Goal: Information Seeking & Learning: Learn about a topic

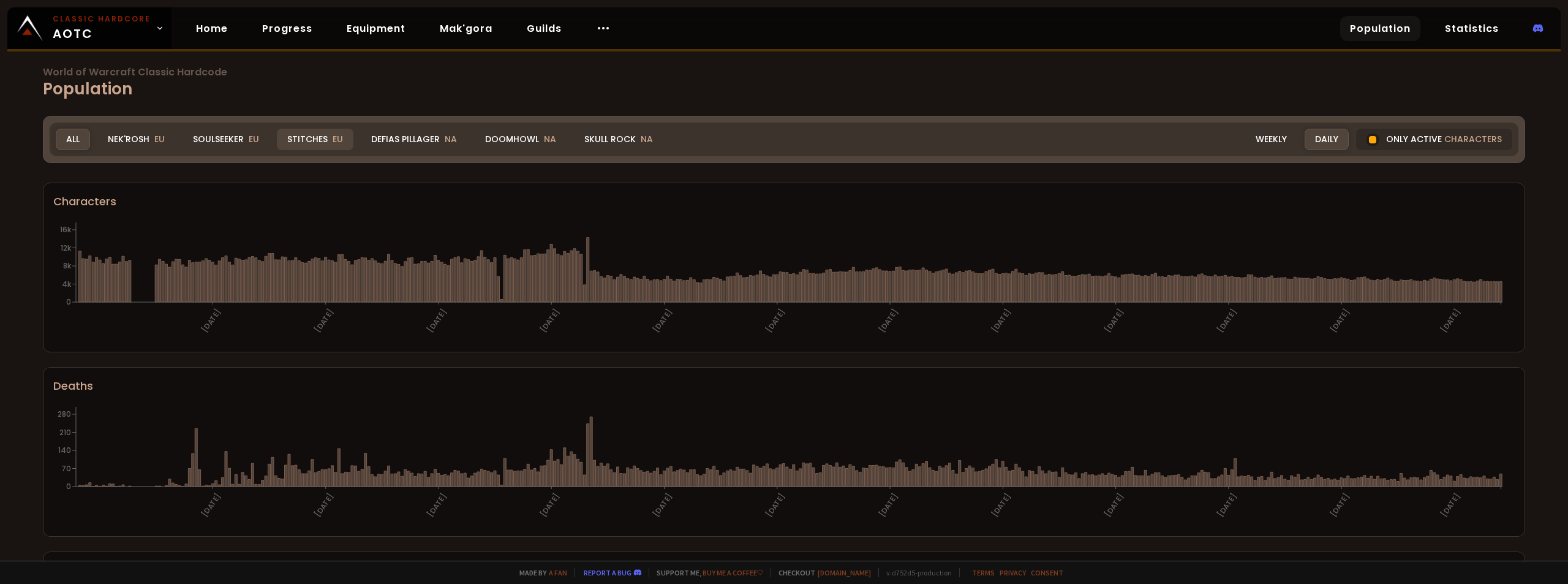
click at [323, 143] on div "Stitches EU" at bounding box center [315, 139] width 77 height 21
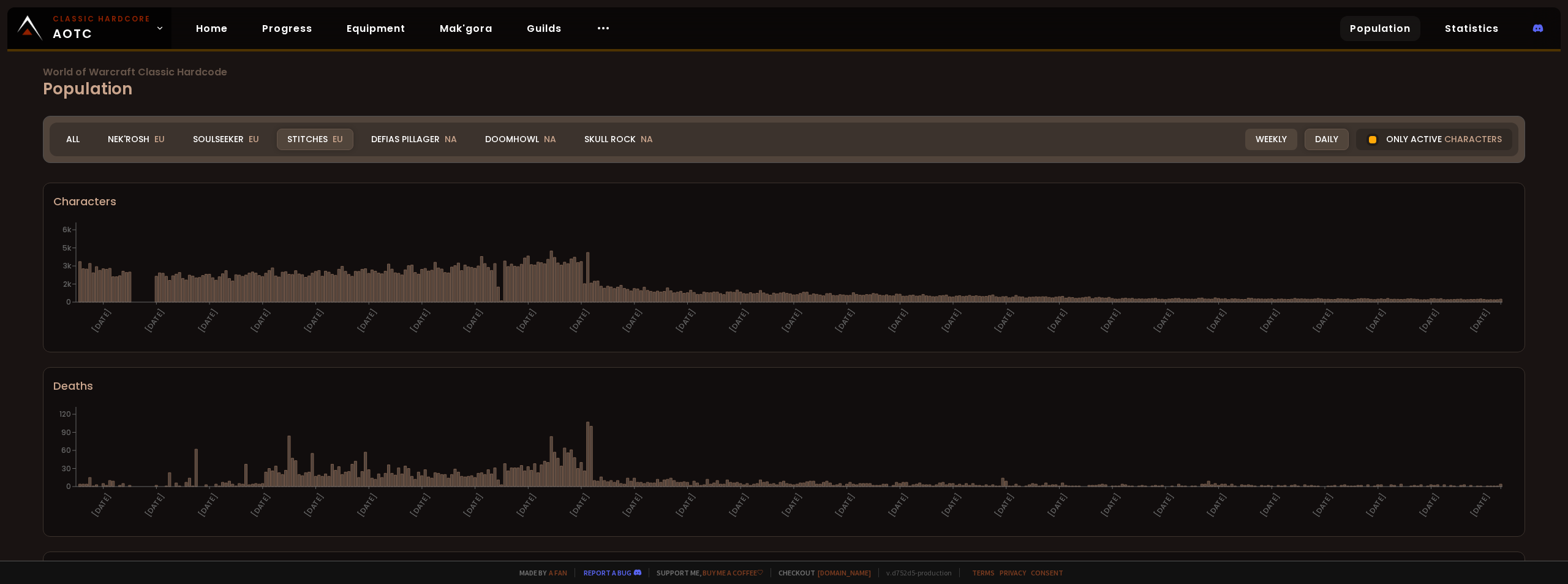
click at [1259, 131] on div "Weekly" at bounding box center [1271, 139] width 52 height 21
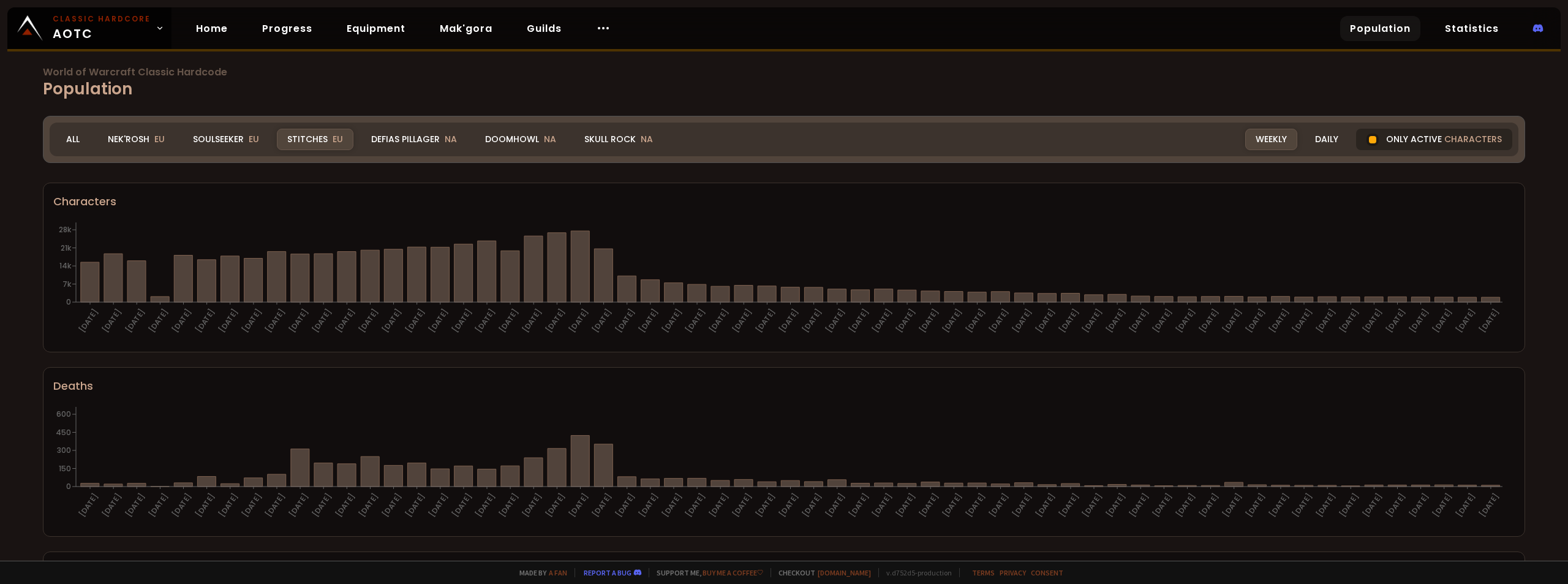
click at [1394, 145] on div "Only active characters" at bounding box center [1433, 139] width 156 height 21
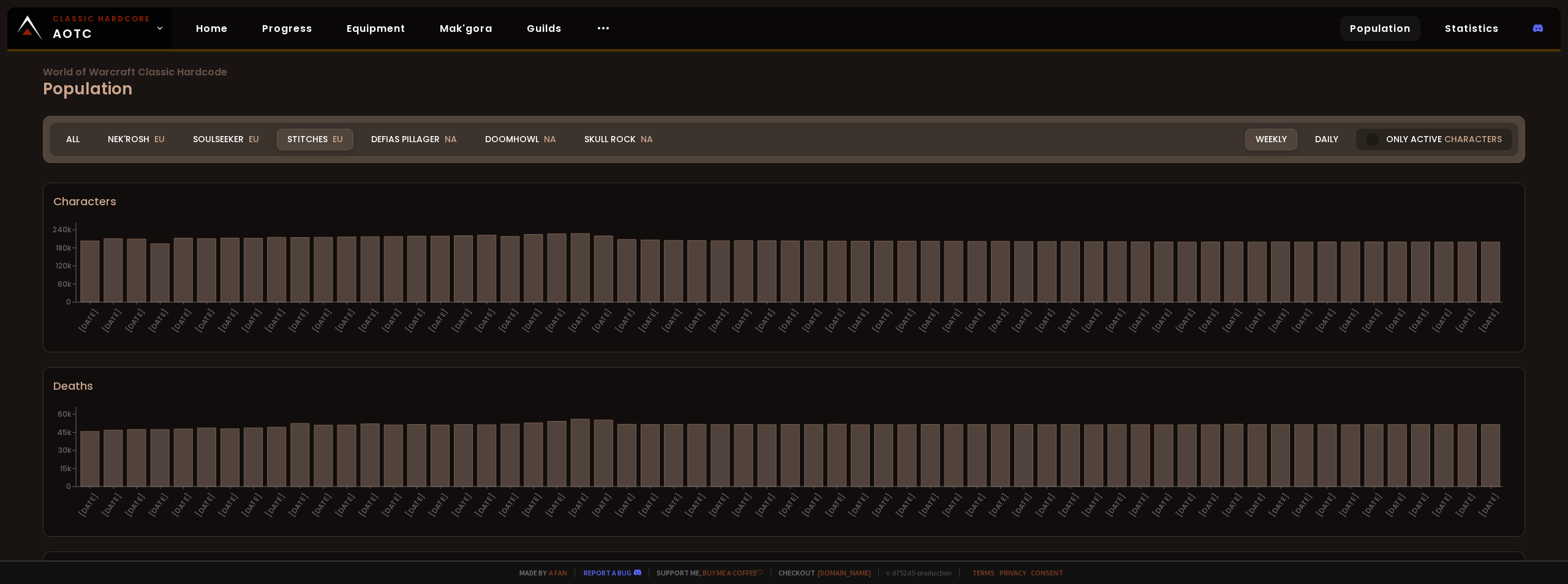
click at [1394, 145] on div "Only active characters" at bounding box center [1433, 139] width 156 height 21
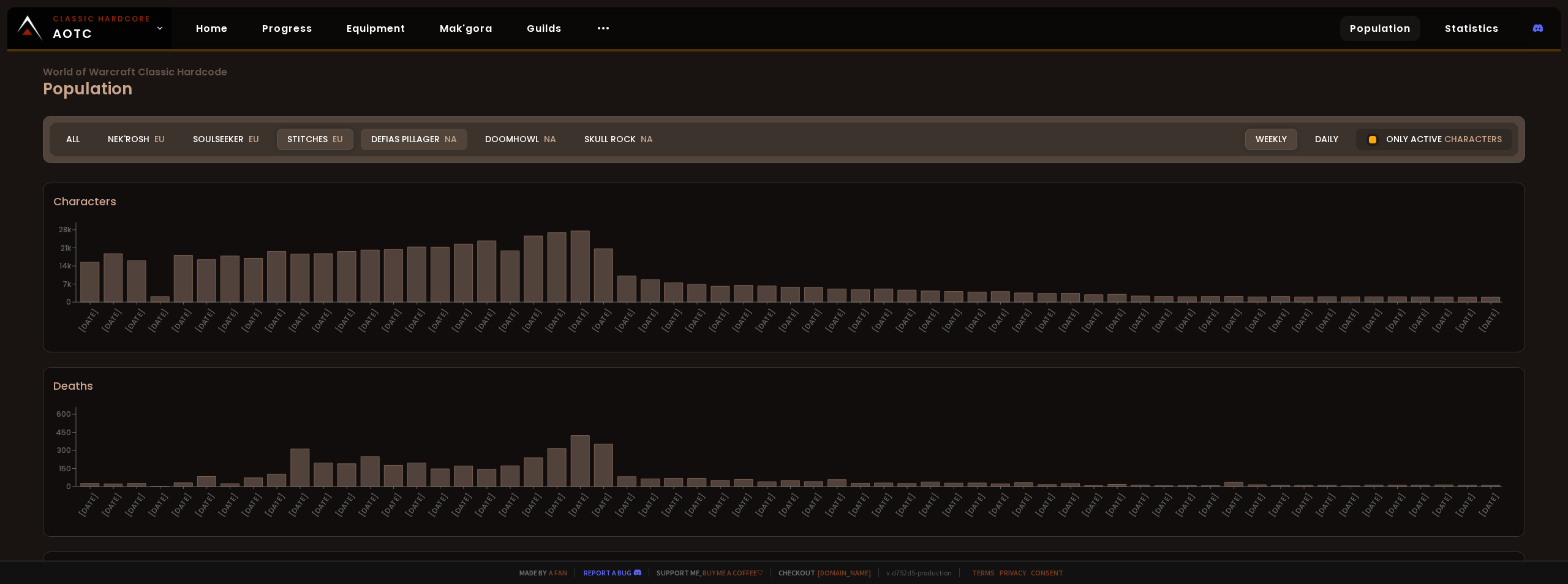
click at [430, 135] on div "Defias Pillager NA" at bounding box center [414, 139] width 106 height 21
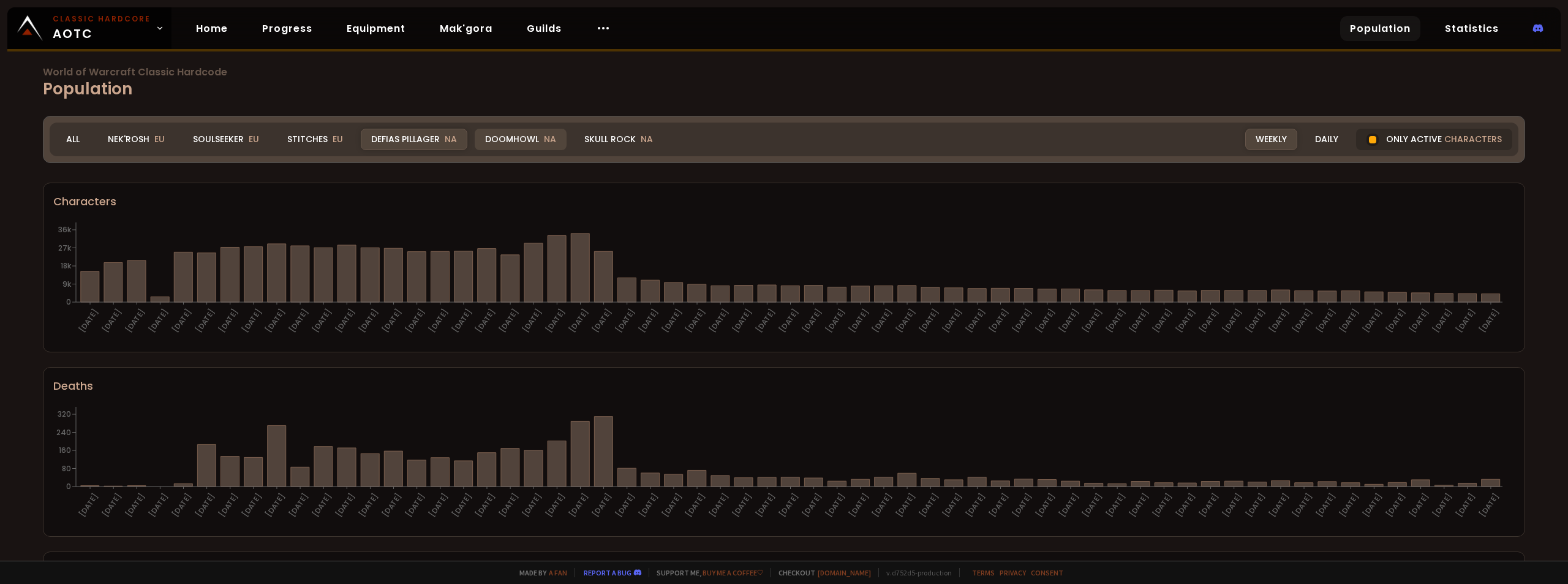
click at [520, 140] on div "Doomhowl NA" at bounding box center [520, 139] width 92 height 21
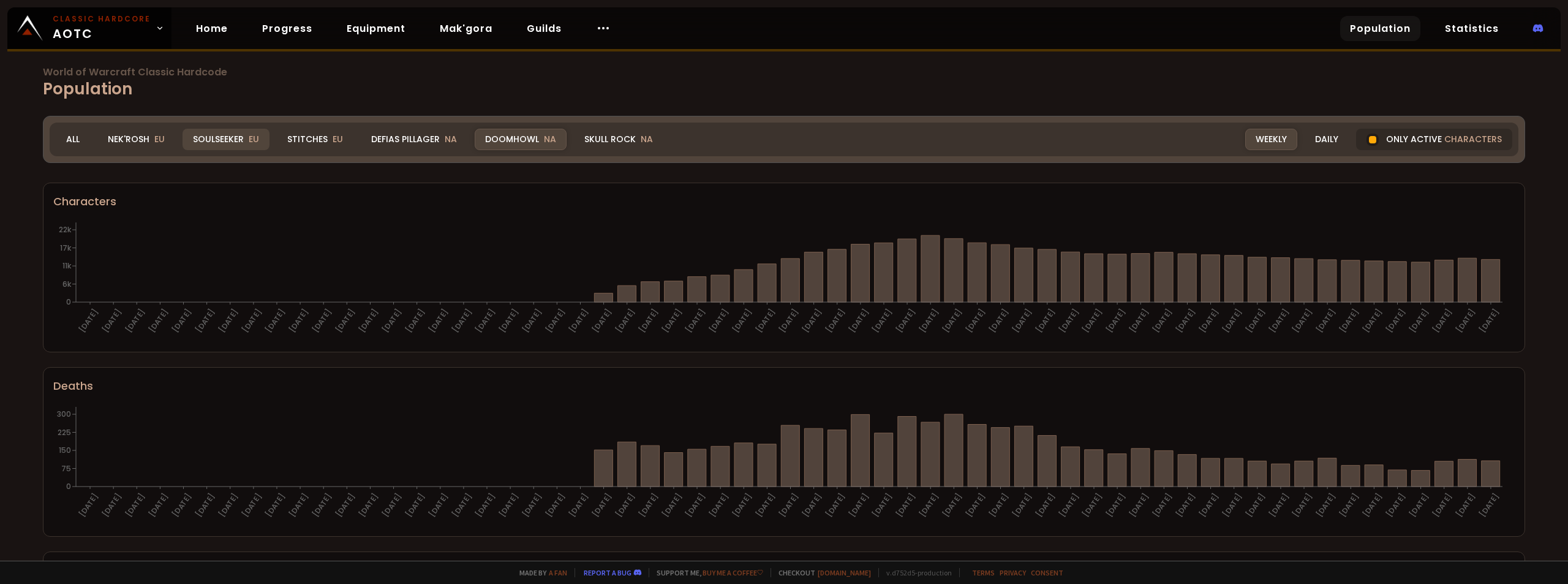
click at [235, 143] on div "Soulseeker EU" at bounding box center [226, 139] width 87 height 21
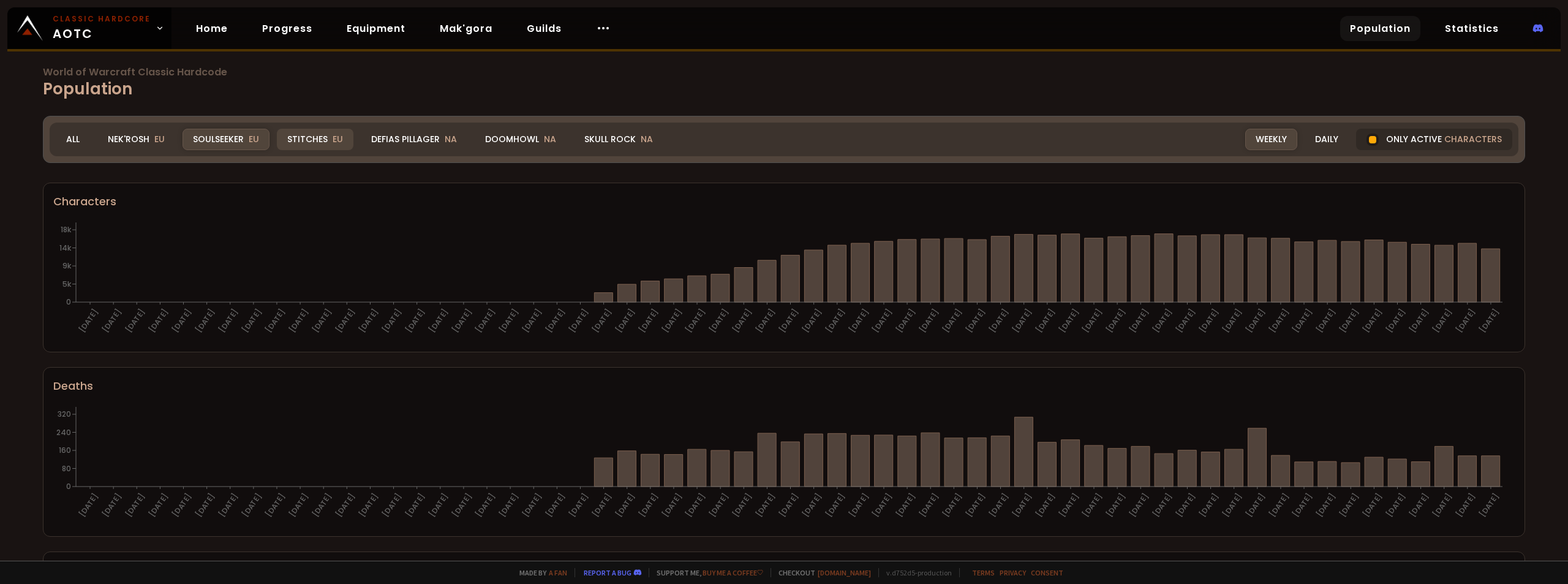
click at [305, 141] on div "Stitches EU" at bounding box center [315, 139] width 77 height 21
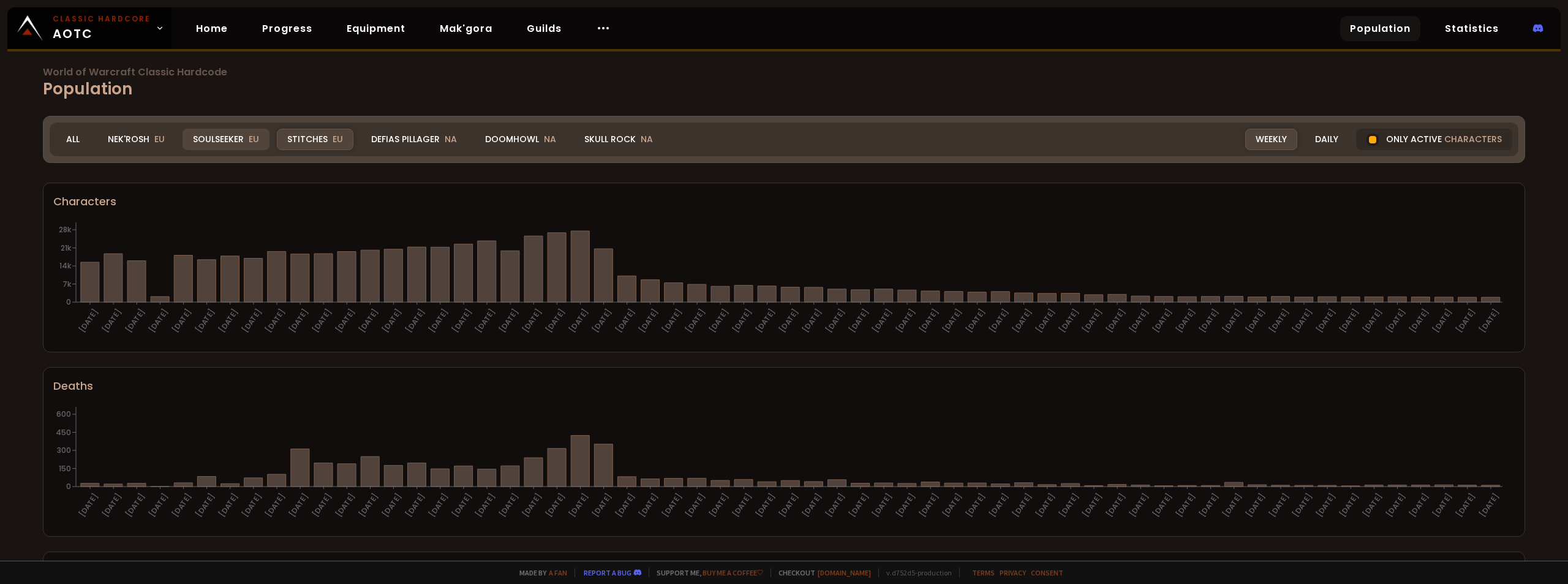
click at [235, 137] on div "Soulseeker EU" at bounding box center [226, 139] width 87 height 21
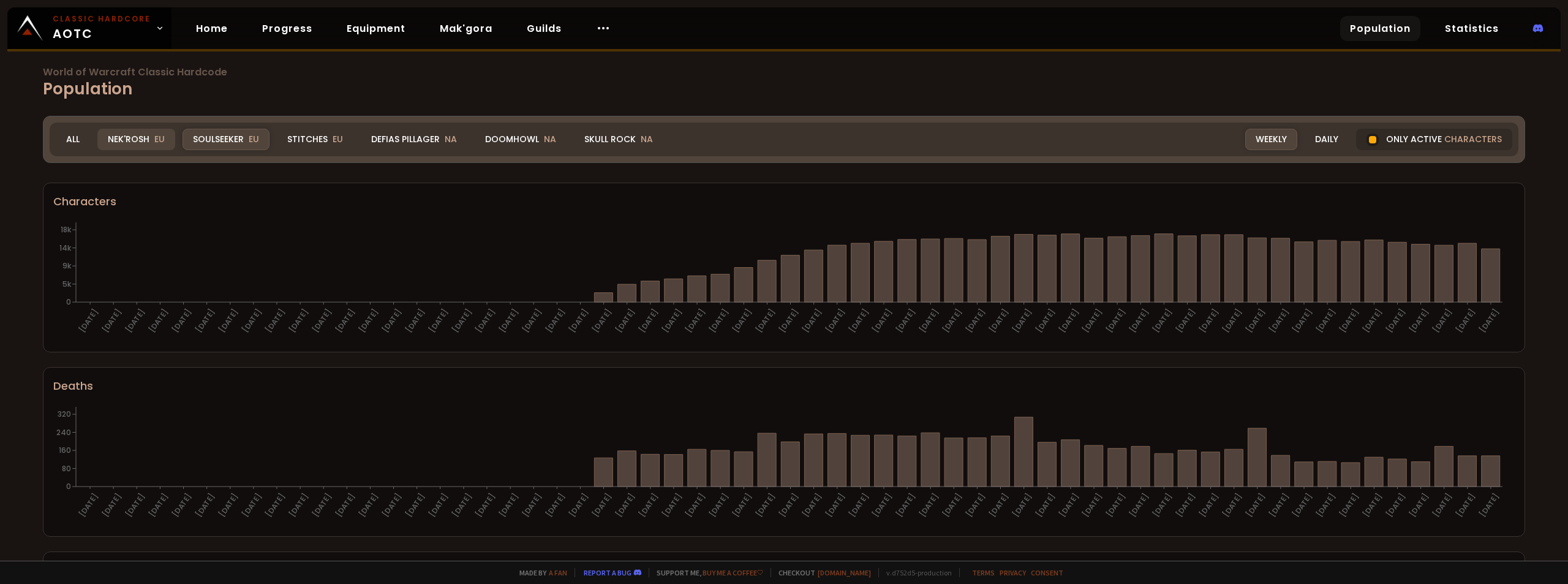
click at [155, 137] on span "EU" at bounding box center [160, 139] width 10 height 13
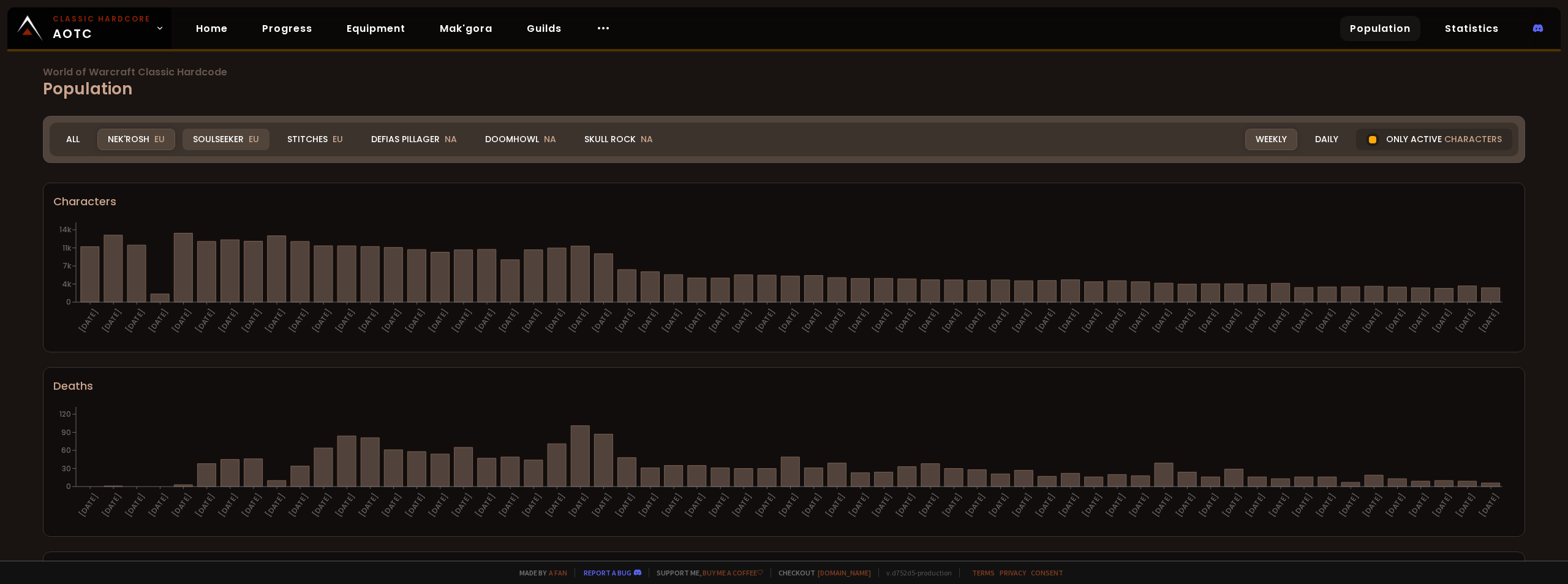
click at [212, 137] on div "Soulseeker EU" at bounding box center [226, 139] width 87 height 21
